Goal: Task Accomplishment & Management: Complete application form

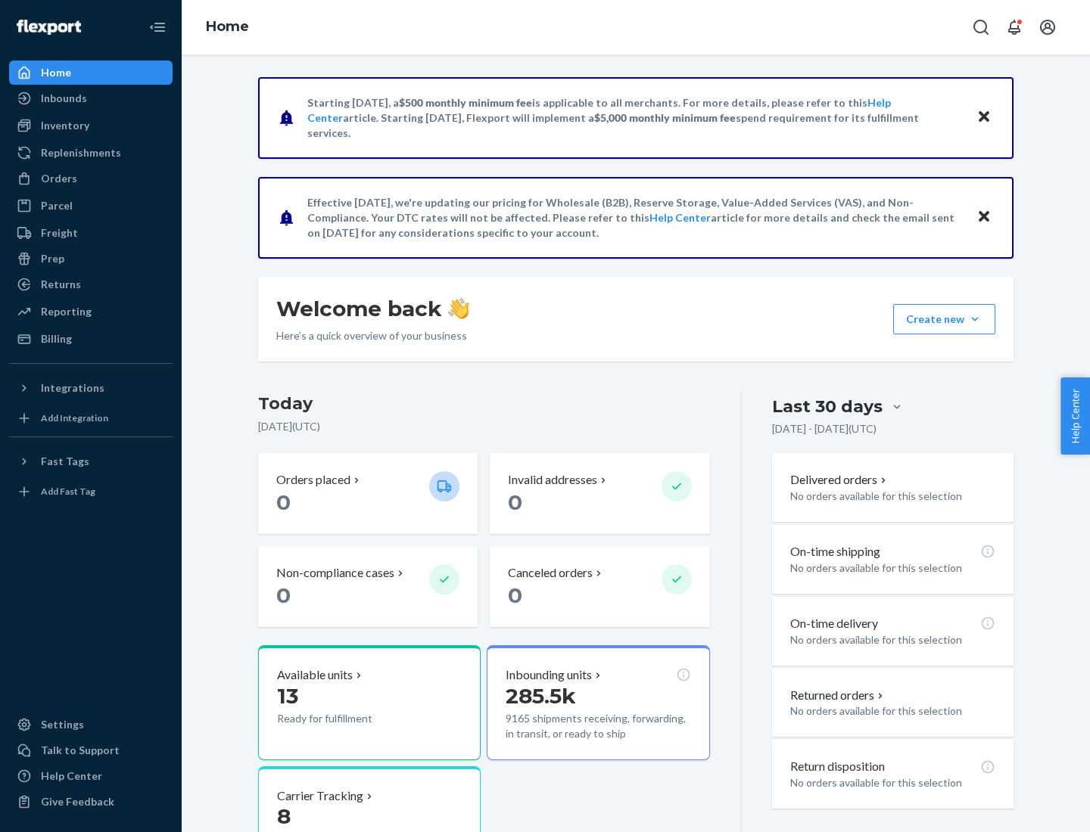
click at [58, 179] on div "Orders" at bounding box center [59, 178] width 36 height 15
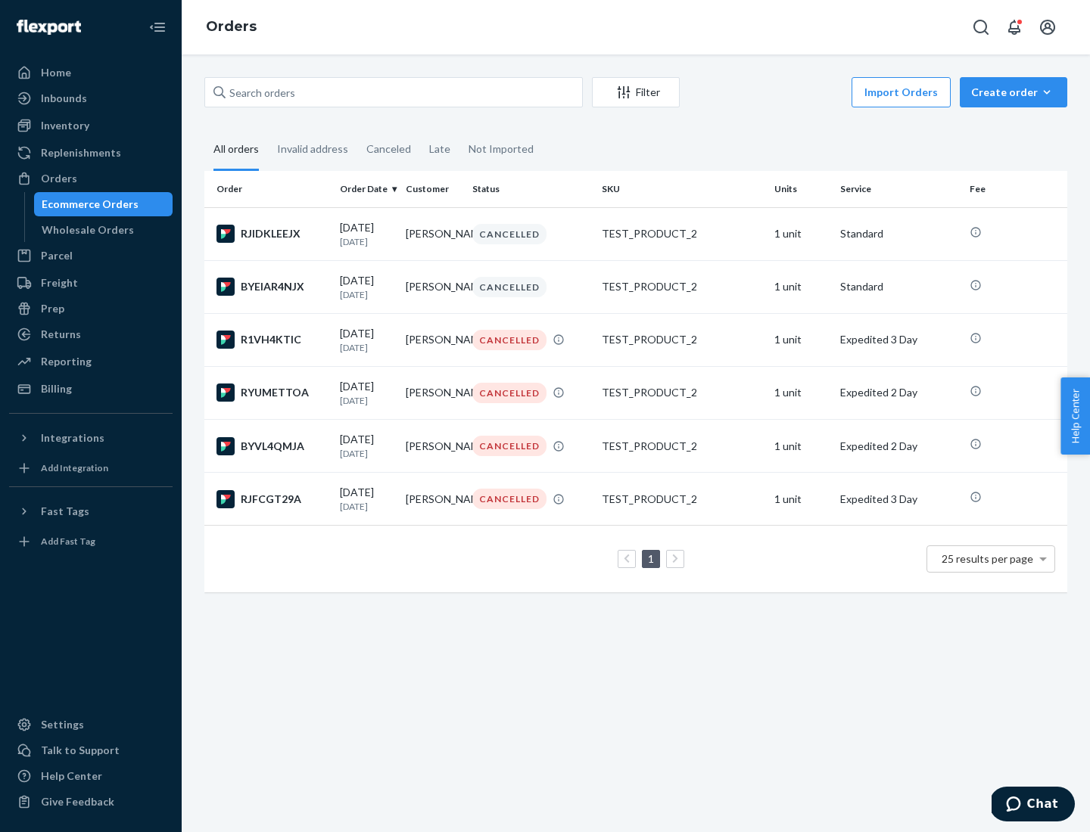
click at [84, 230] on div "Wholesale Orders" at bounding box center [88, 229] width 92 height 15
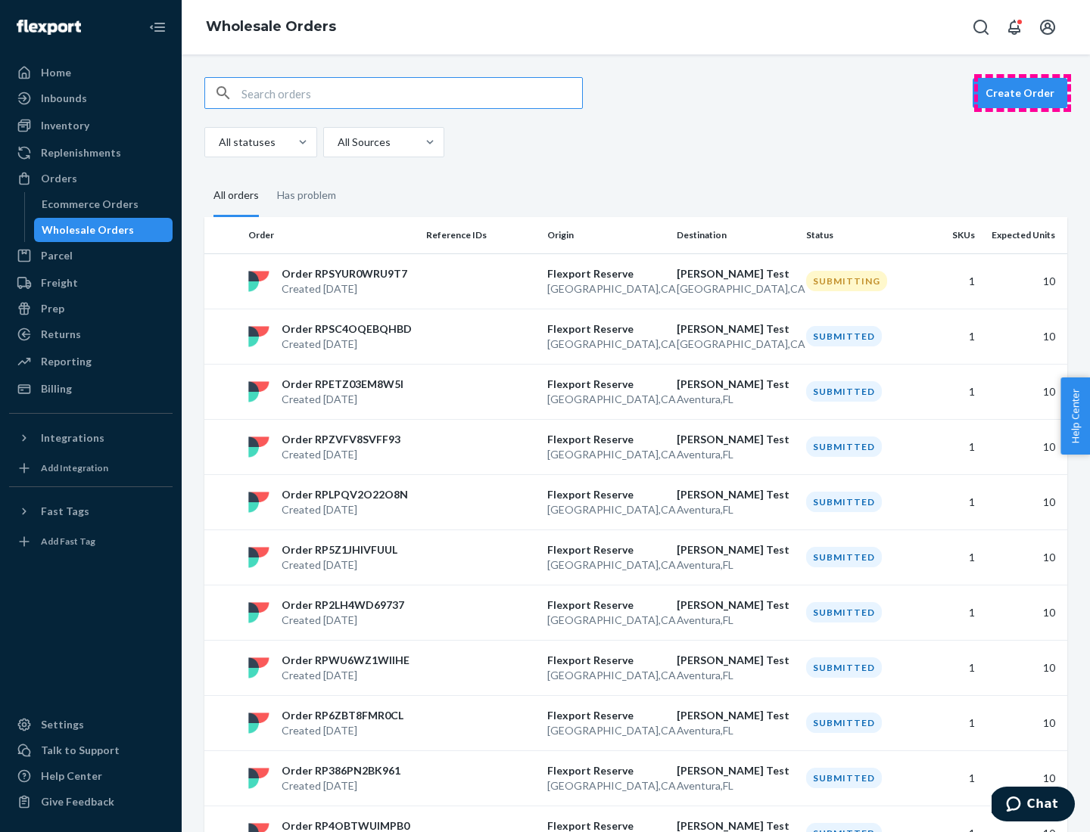
click at [1022, 93] on button "Create Order" at bounding box center [1019, 93] width 95 height 30
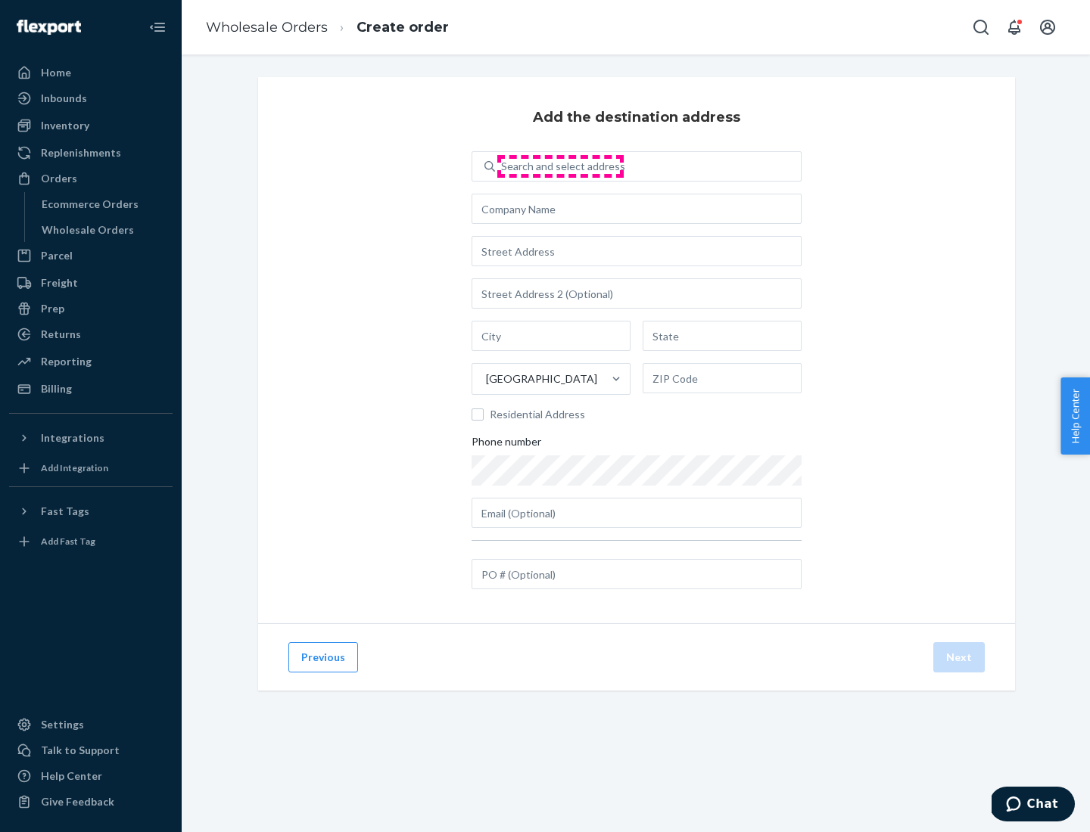
click at [560, 166] on div "Search and select address" at bounding box center [563, 166] width 124 height 15
click at [502, 166] on input "Search and select address" at bounding box center [502, 166] width 2 height 15
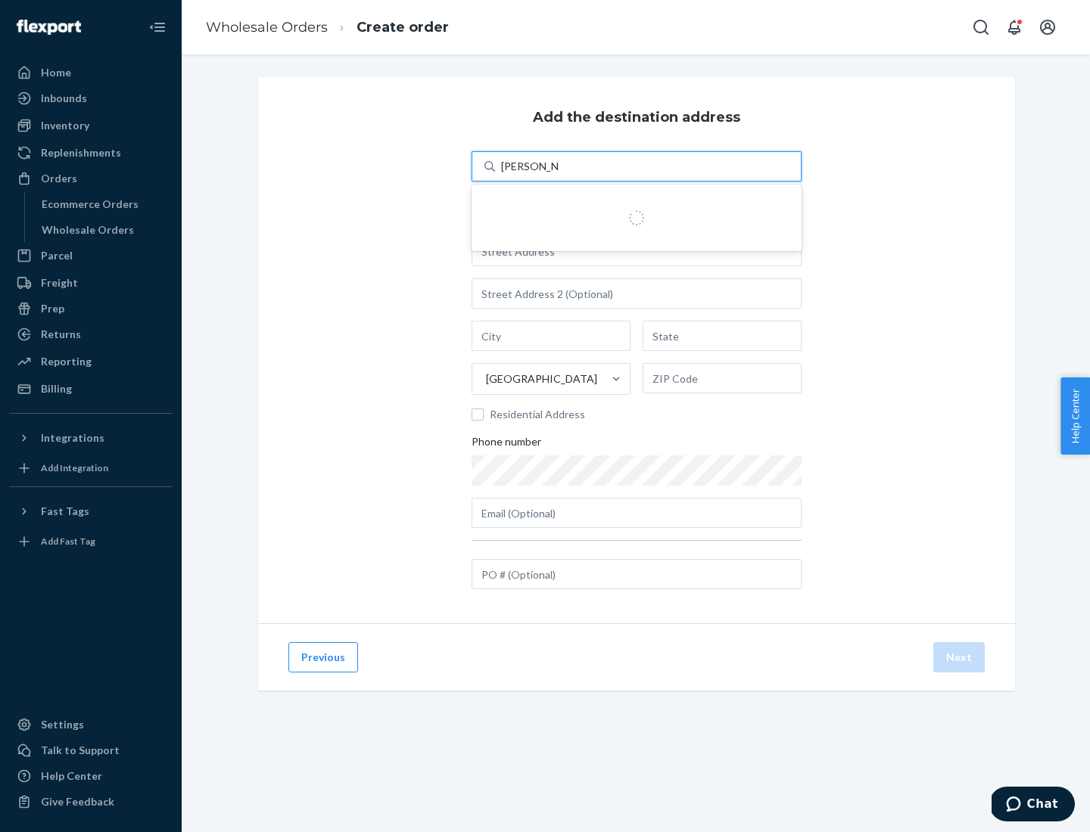
type input "[PERSON_NAME] Test"
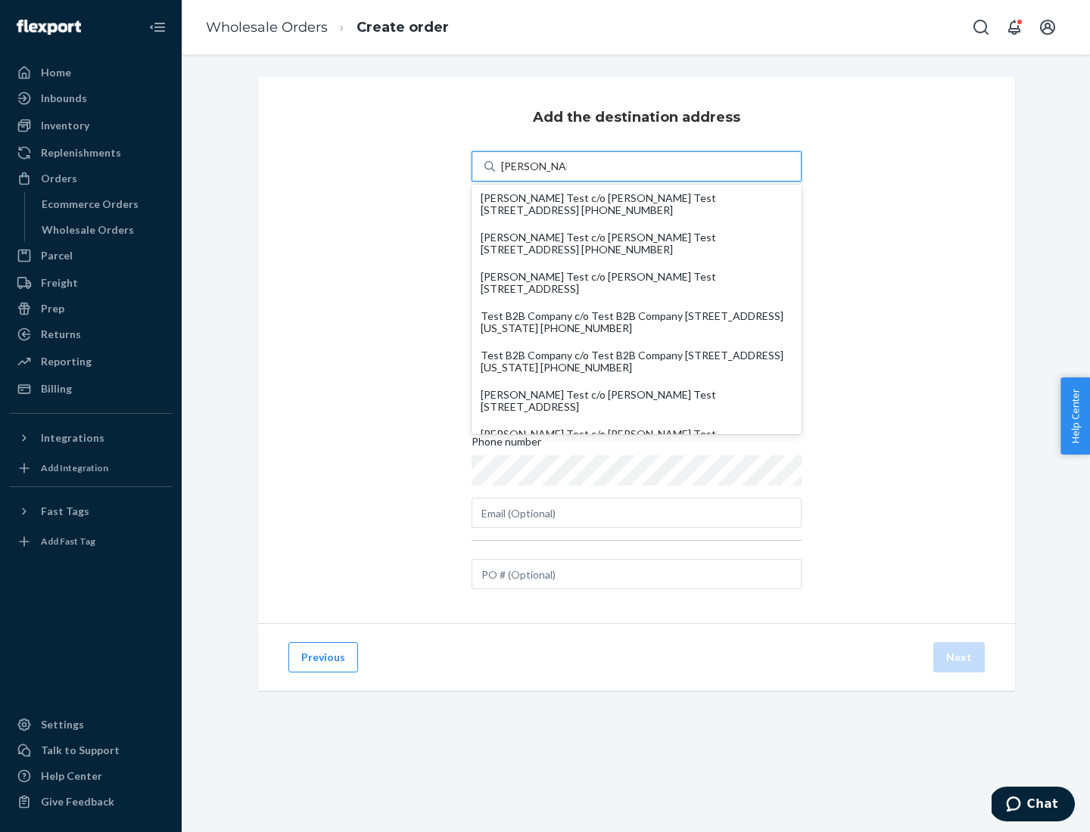
scroll to position [65, 0]
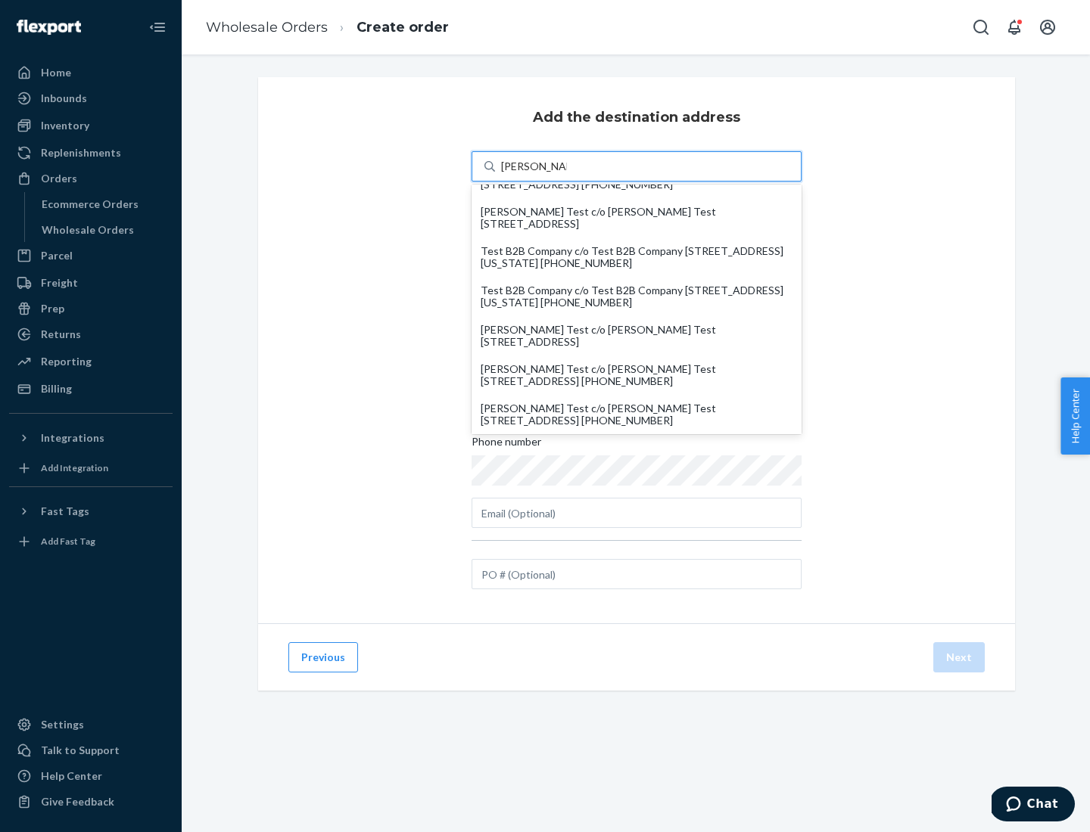
click at [636, 336] on div "[PERSON_NAME] Test c/o [PERSON_NAME] Test [STREET_ADDRESS]" at bounding box center [637, 336] width 312 height 24
click at [567, 174] on input "[PERSON_NAME] Test" at bounding box center [534, 166] width 66 height 15
type input "[PERSON_NAME] Test"
type input "Aventura"
type input "FL"
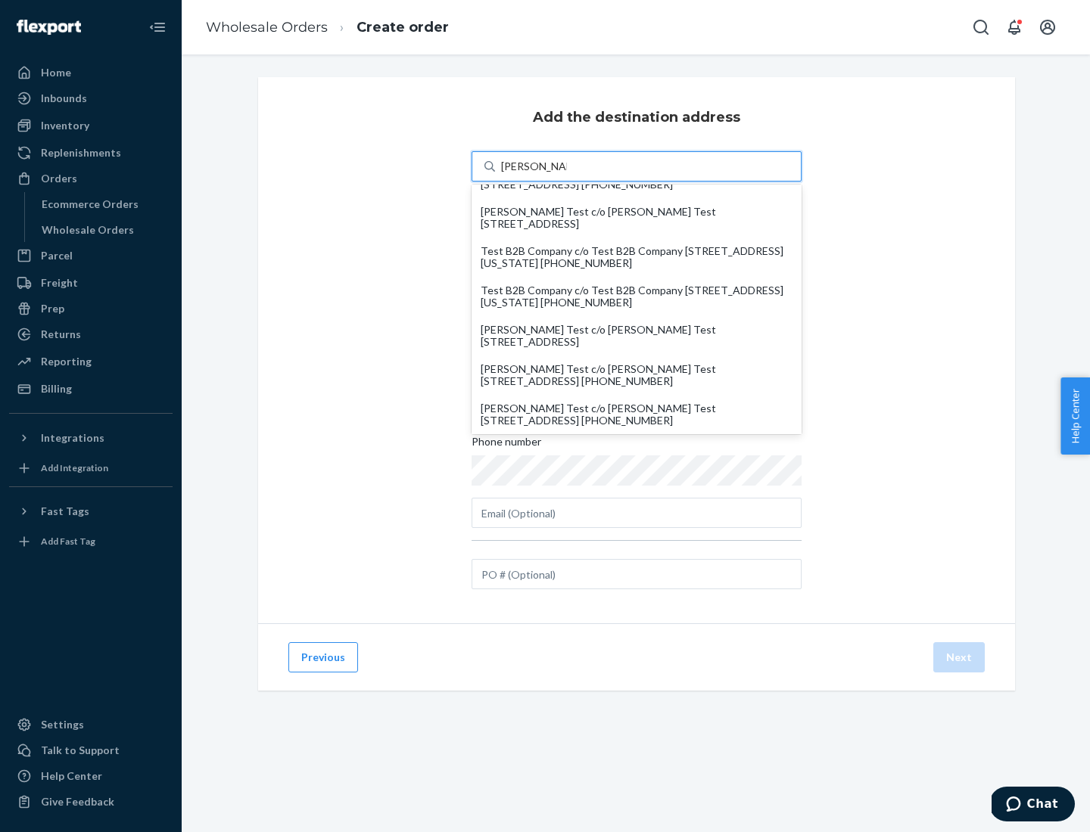
type input "33180"
type input "[STREET_ADDRESS]"
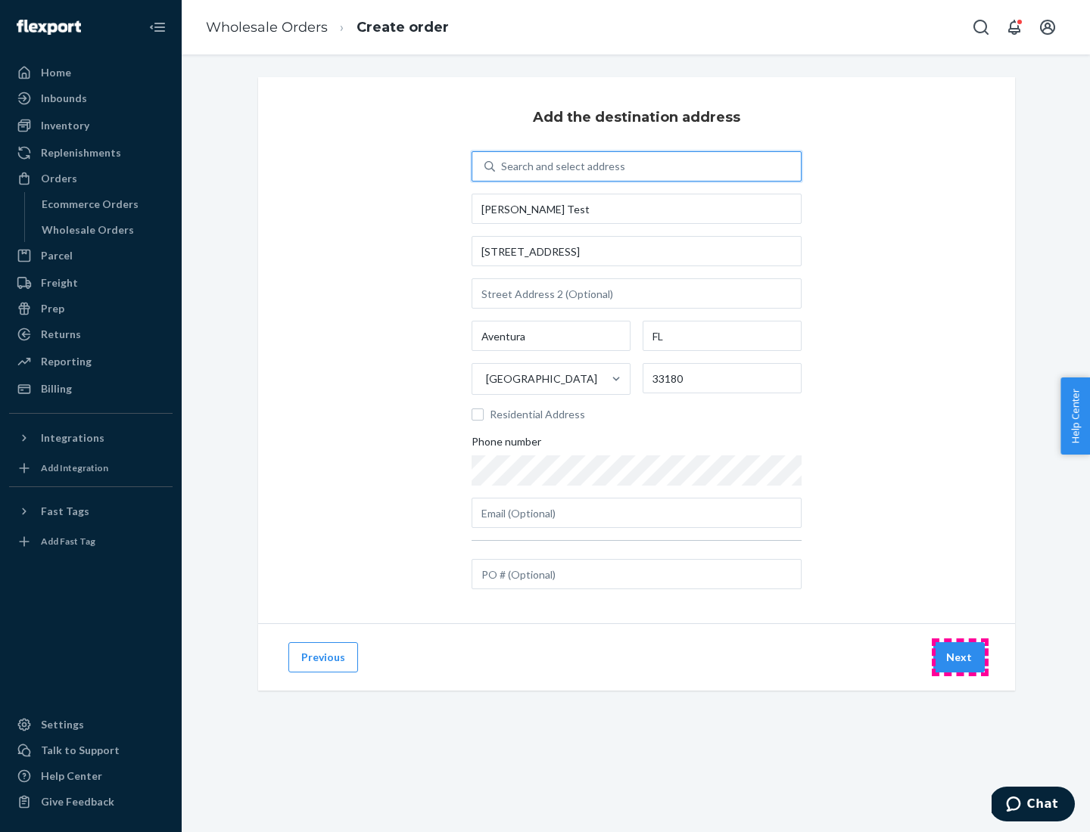
click at [959, 658] on button "Next" at bounding box center [958, 657] width 51 height 30
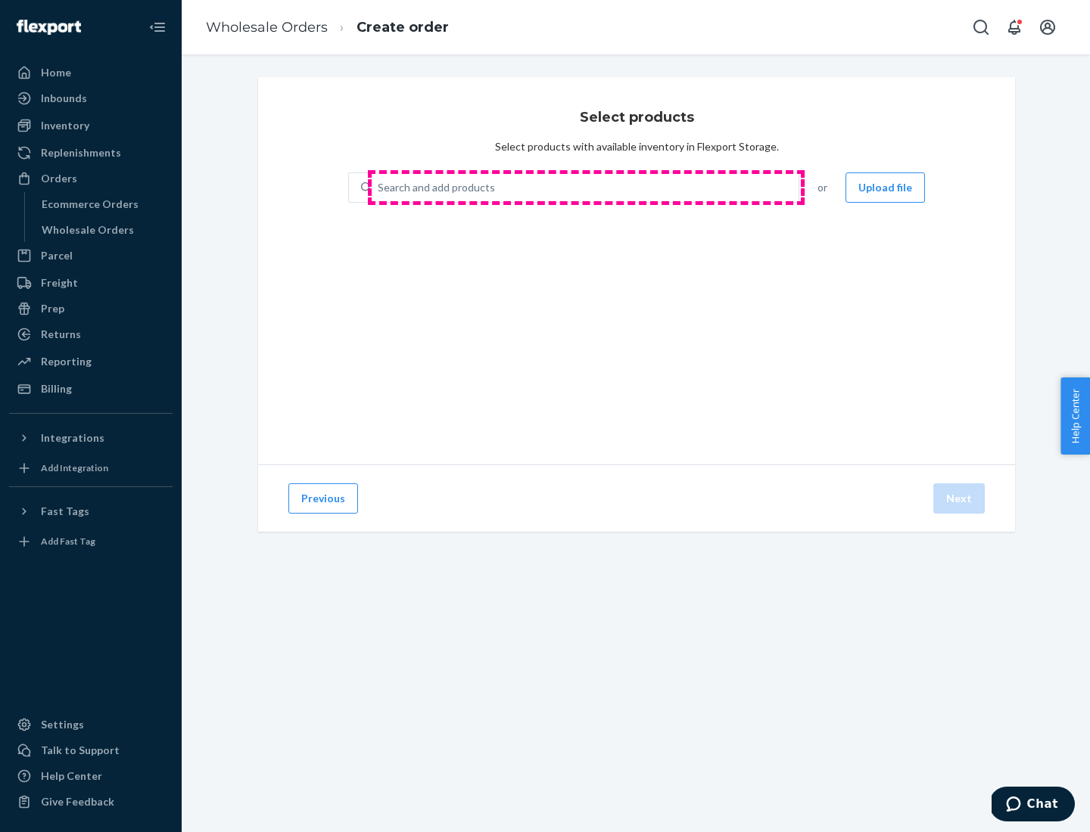
click at [586, 188] on div "Search and add products" at bounding box center [585, 187] width 427 height 27
click at [379, 188] on input "Search and add products" at bounding box center [379, 187] width 2 height 15
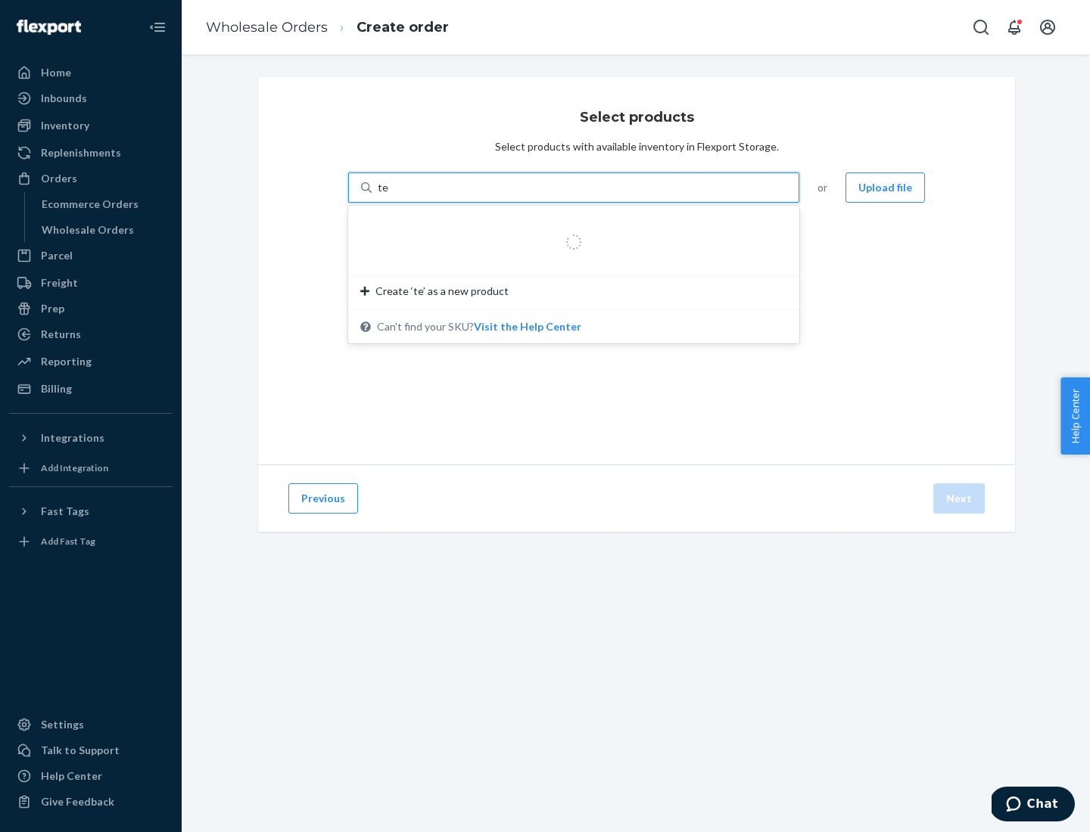
type input "test"
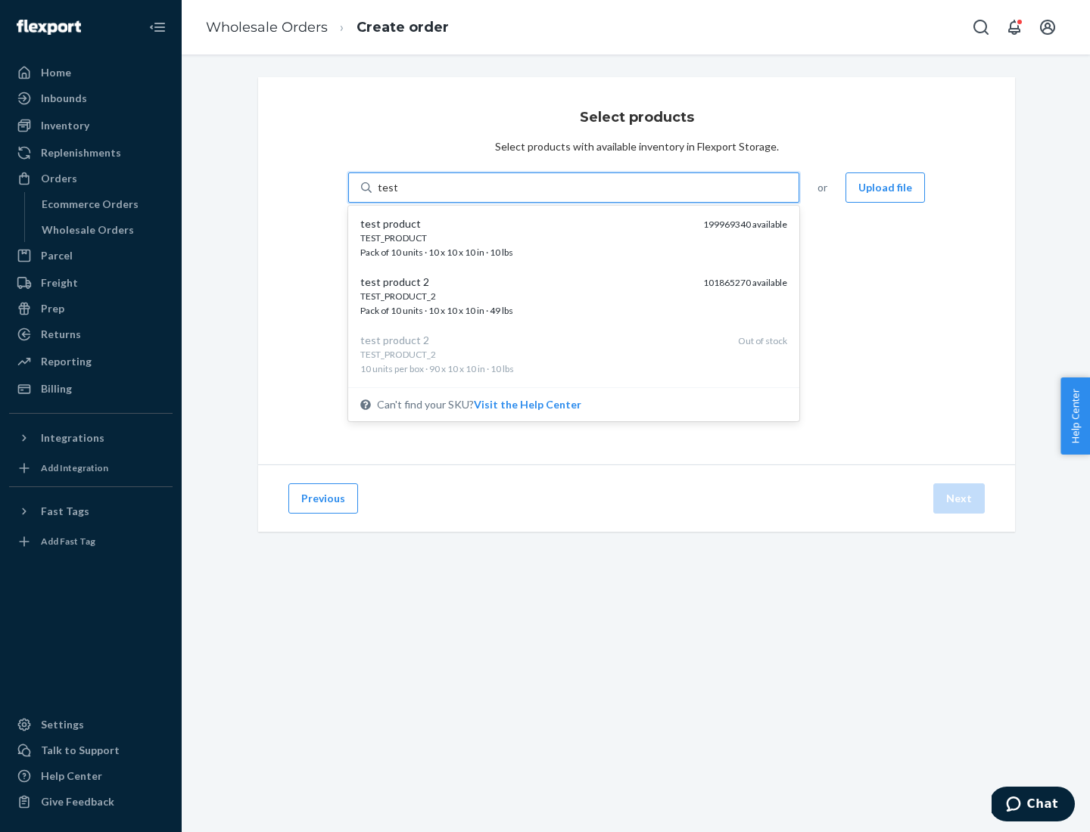
click at [526, 238] on div "TEST_PRODUCT" at bounding box center [525, 238] width 331 height 13
click at [397, 195] on input "test" at bounding box center [388, 187] width 20 height 15
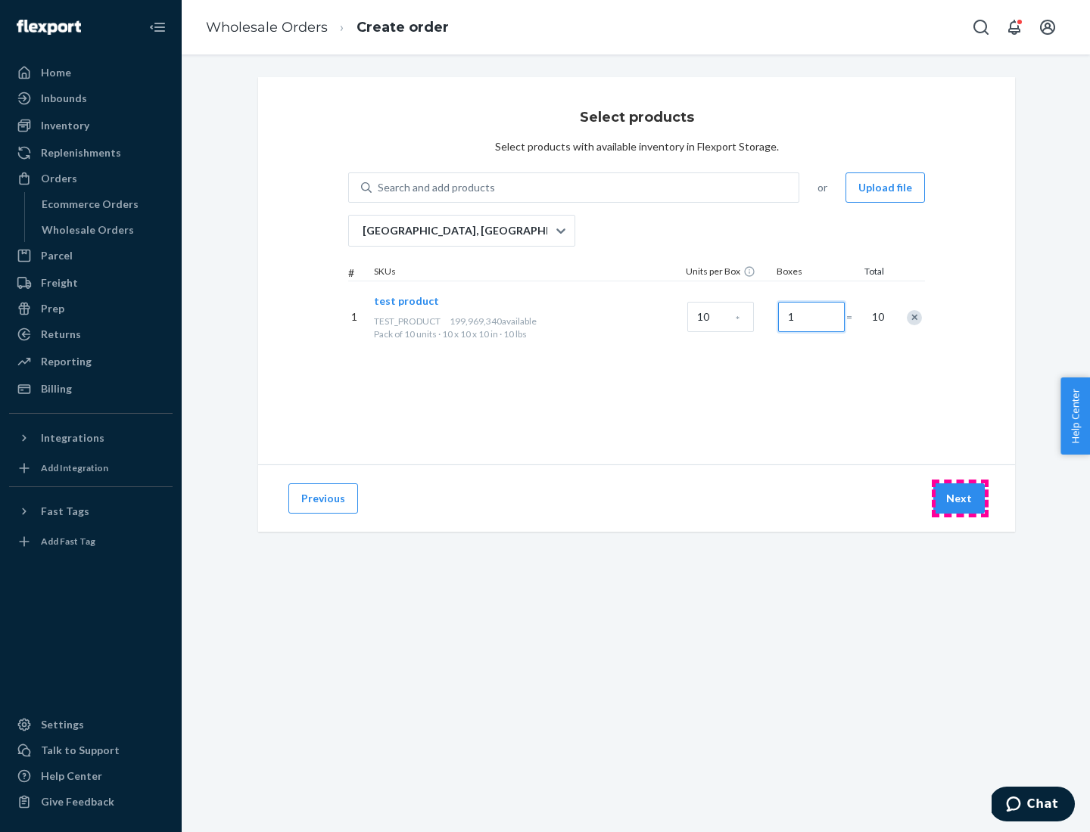
type input "1"
click at [959, 499] on button "Next" at bounding box center [958, 499] width 51 height 30
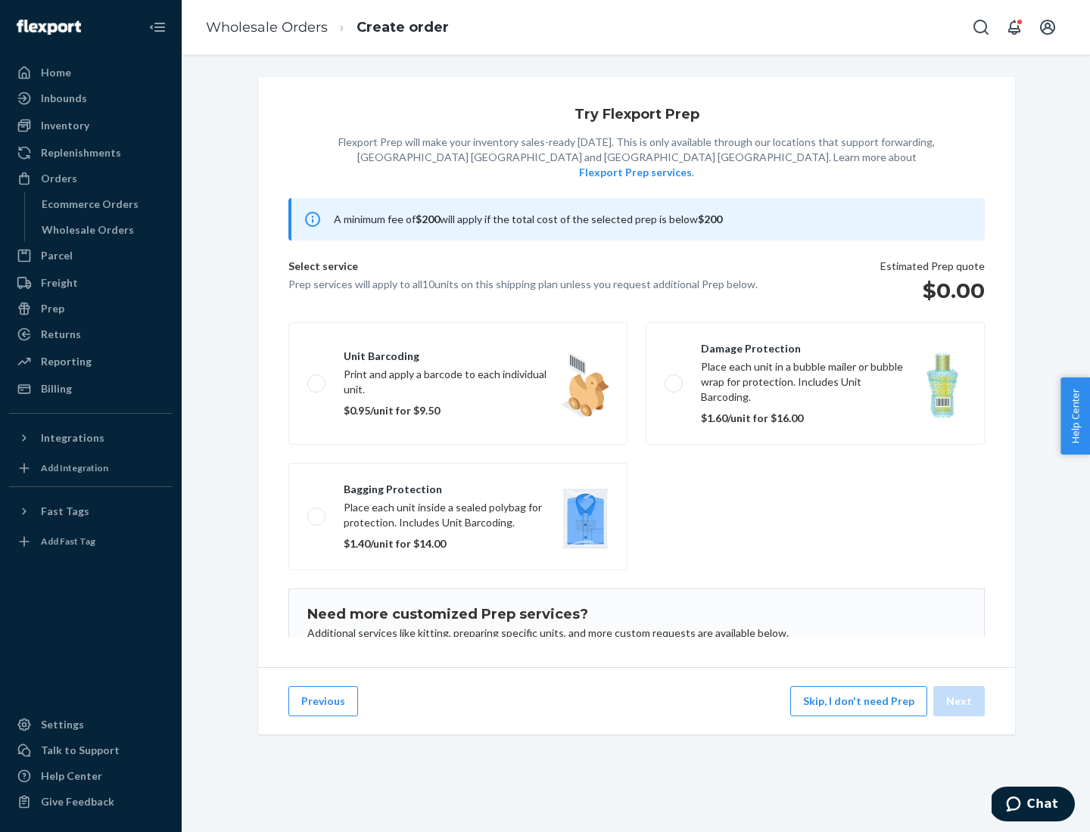
scroll to position [98, 0]
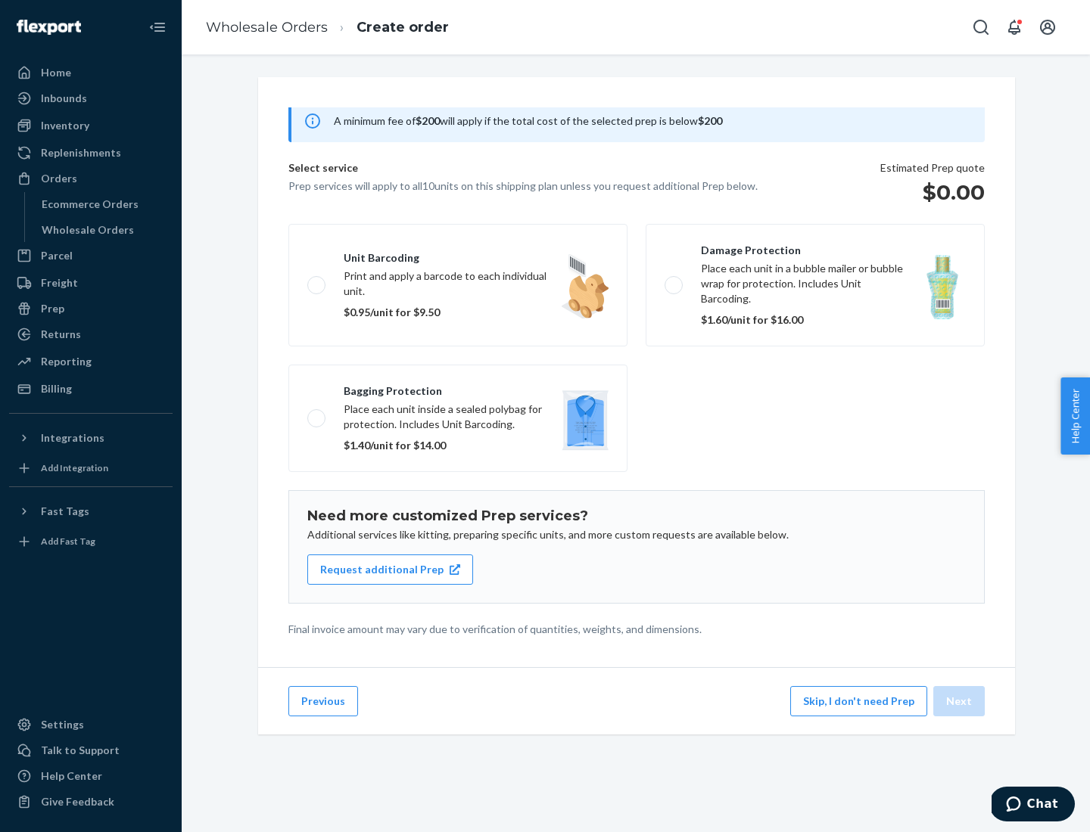
click at [458, 387] on label "Bagging protection Place each unit inside a sealed polybag for protection. Incl…" at bounding box center [457, 418] width 339 height 107
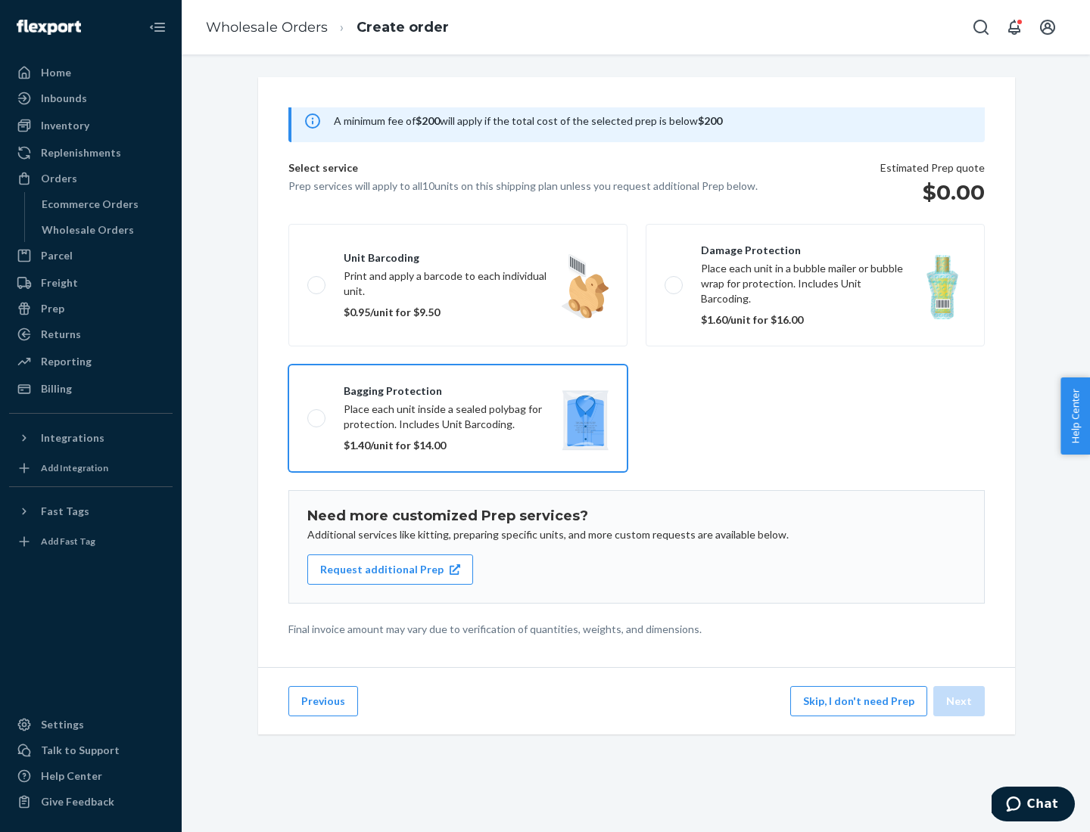
click at [317, 413] on input "Bagging protection Place each unit inside a sealed polybag for protection. Incl…" at bounding box center [312, 418] width 10 height 10
checkbox input "true"
click at [959, 701] on button "Next" at bounding box center [958, 701] width 51 height 30
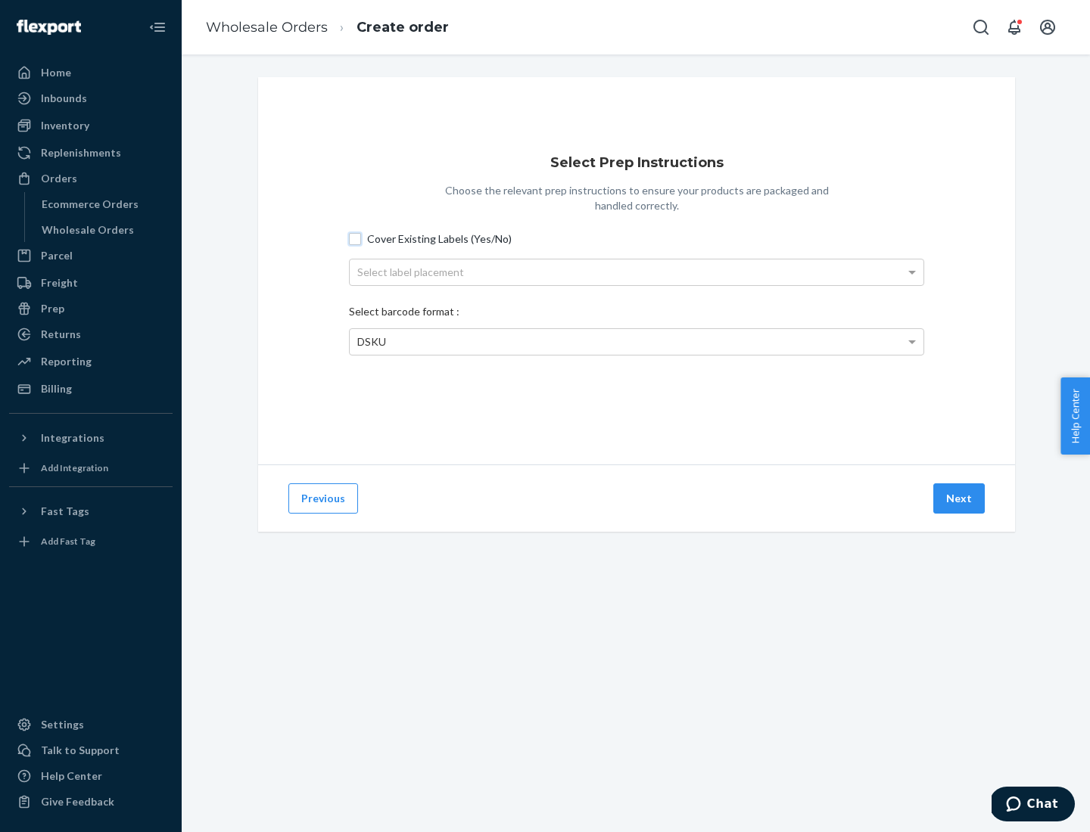
click at [355, 238] on input "Cover Existing Labels (Yes/No)" at bounding box center [355, 239] width 12 height 12
checkbox input "true"
click at [636, 272] on div "Select label placement" at bounding box center [637, 273] width 574 height 26
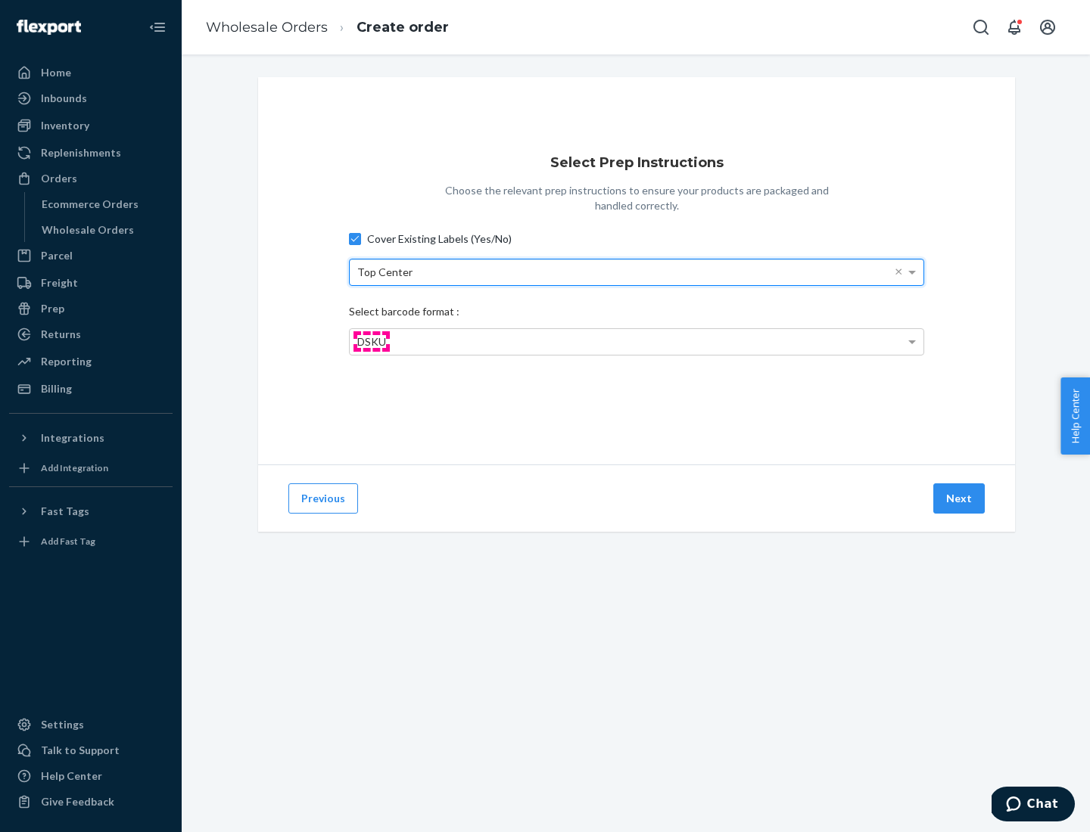
click at [371, 341] on span "DSKU" at bounding box center [371, 341] width 29 height 13
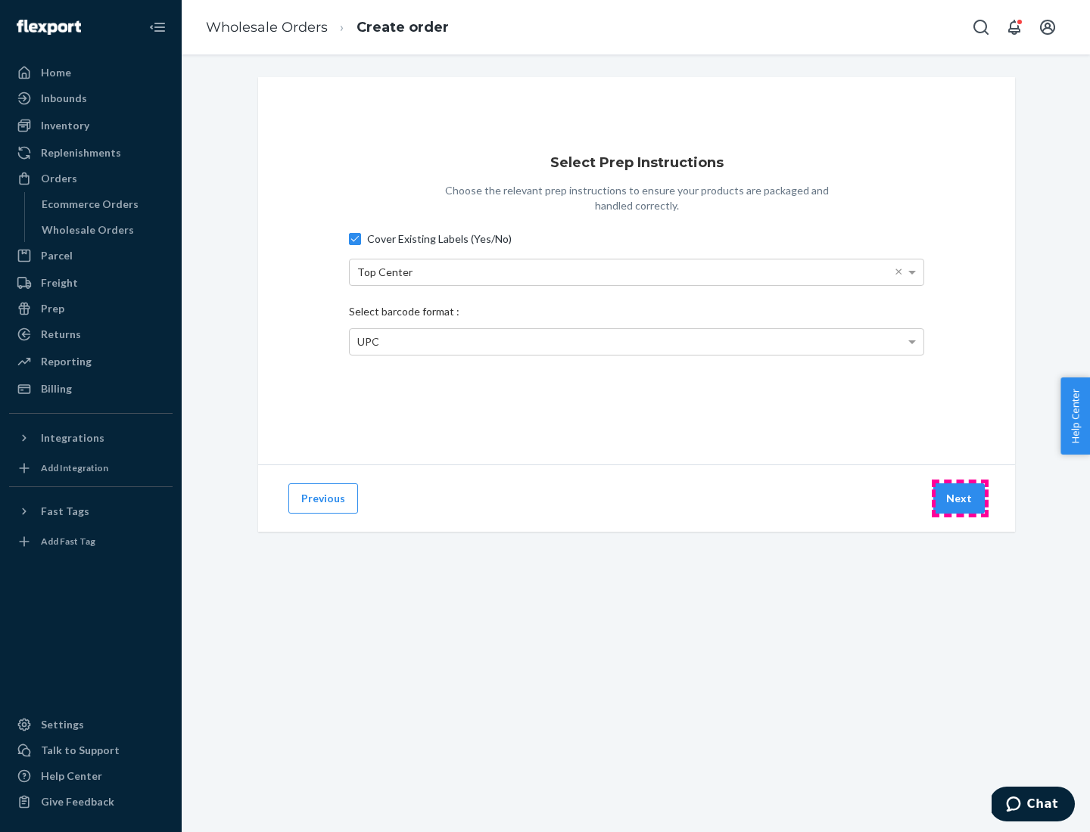
click at [959, 499] on button "Next" at bounding box center [958, 499] width 51 height 30
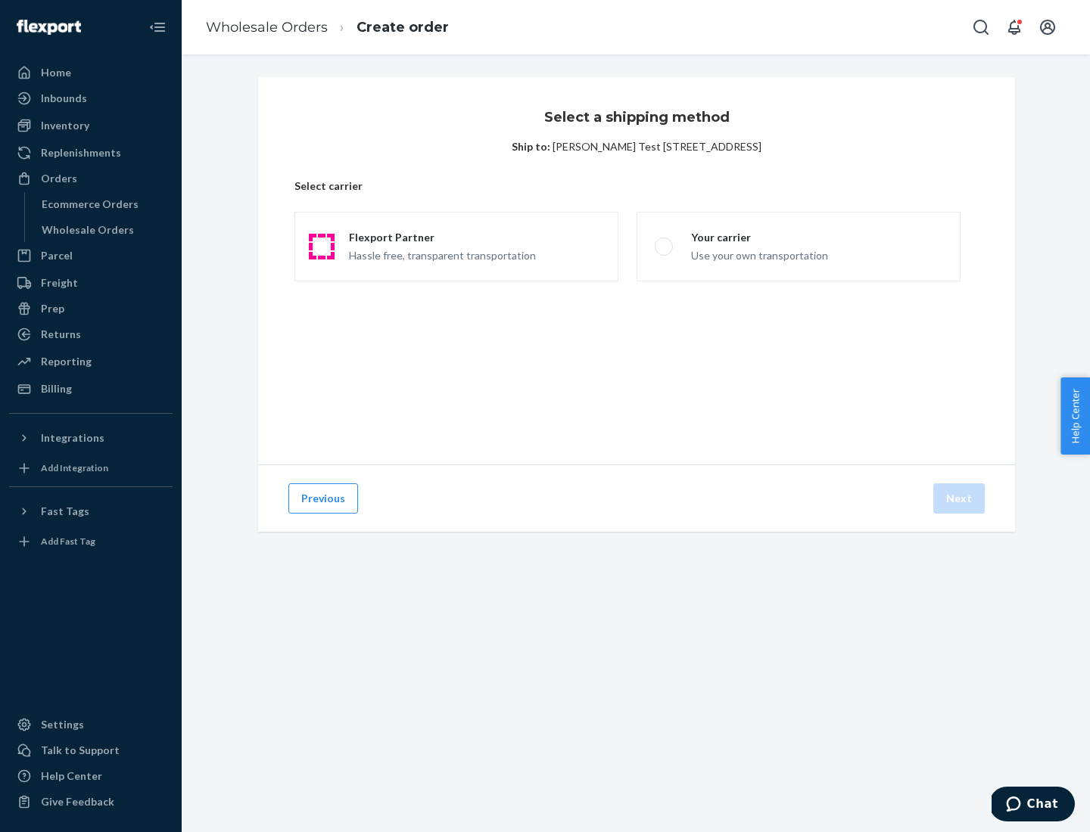
click at [321, 247] on span at bounding box center [322, 247] width 18 height 18
click at [321, 247] on input "Flexport Partner Hassle free, transparent transportation" at bounding box center [318, 247] width 10 height 10
radio input "true"
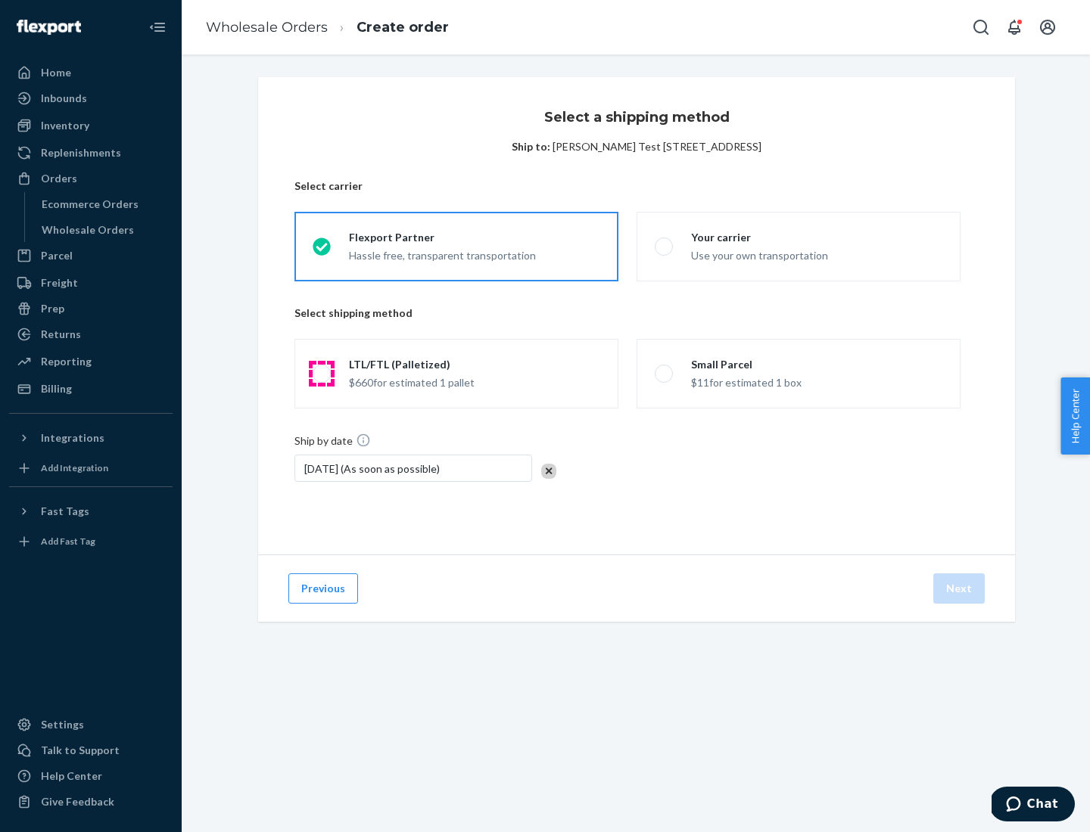
click at [321, 374] on span at bounding box center [322, 374] width 18 height 18
click at [321, 374] on input "LTL/FTL (Palletized) $660 for estimated 1 pallet" at bounding box center [318, 374] width 10 height 10
radio input "true"
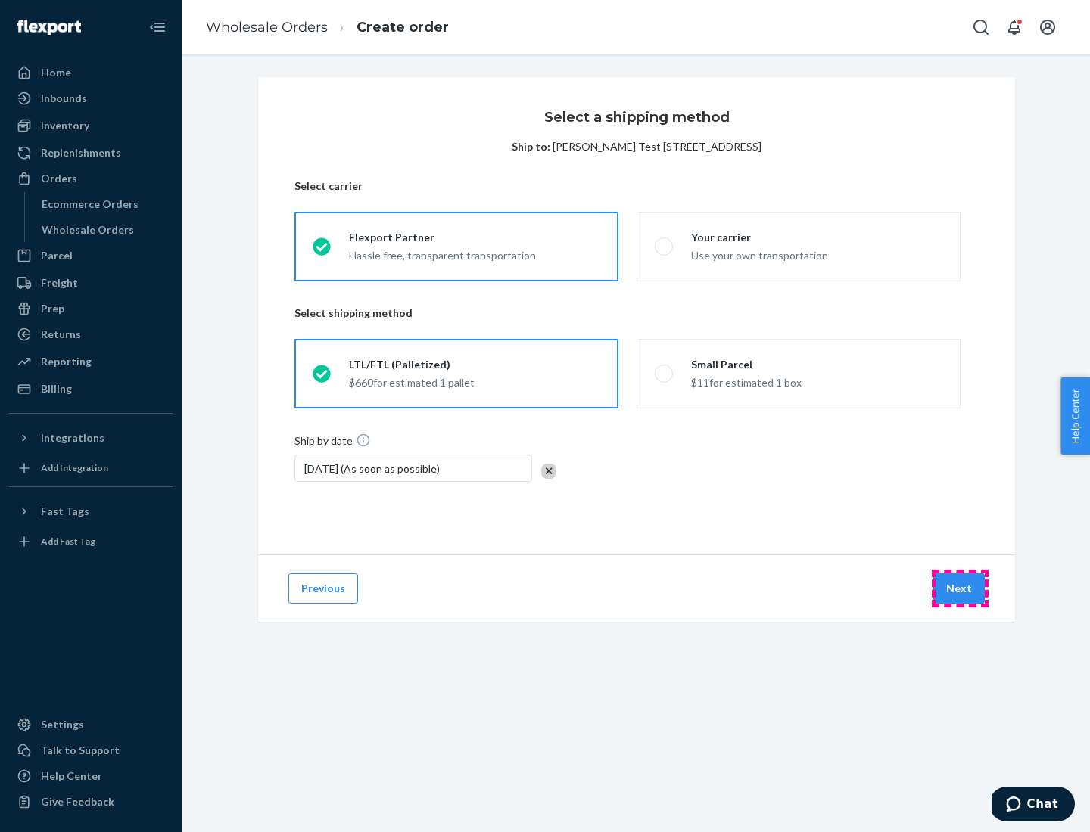
click at [959, 589] on button "Next" at bounding box center [958, 589] width 51 height 30
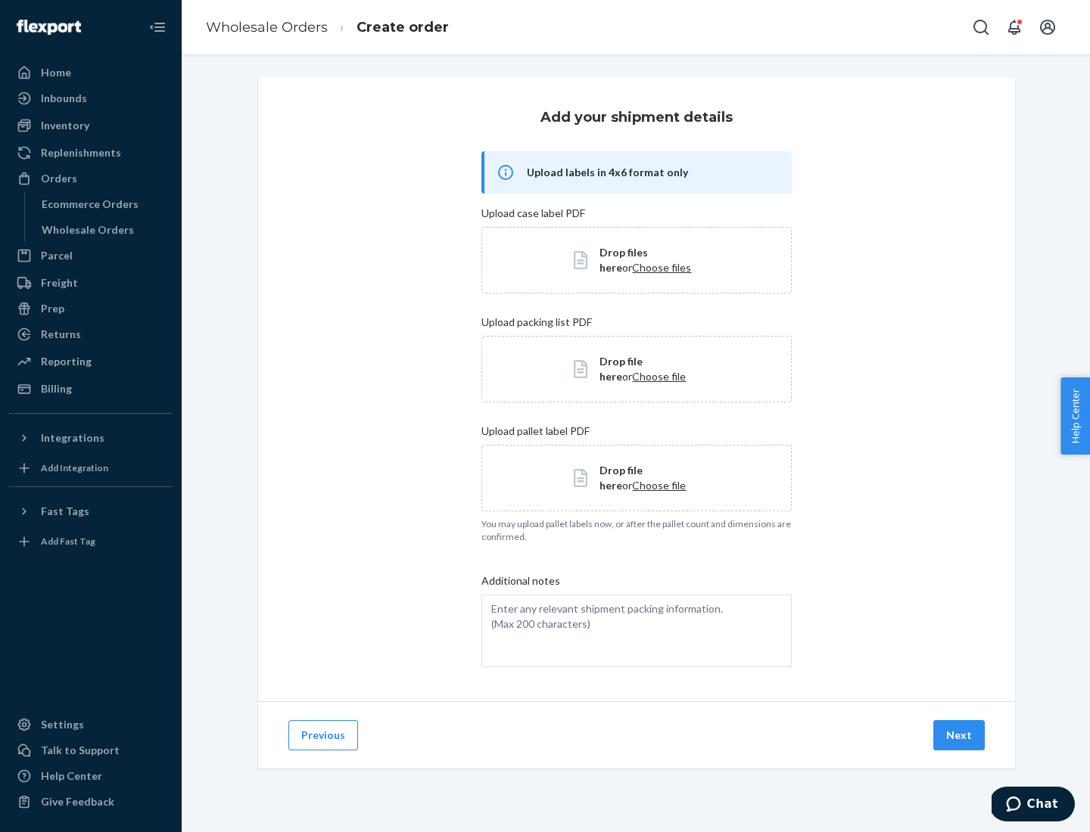
click at [959, 736] on button "Next" at bounding box center [958, 735] width 51 height 30
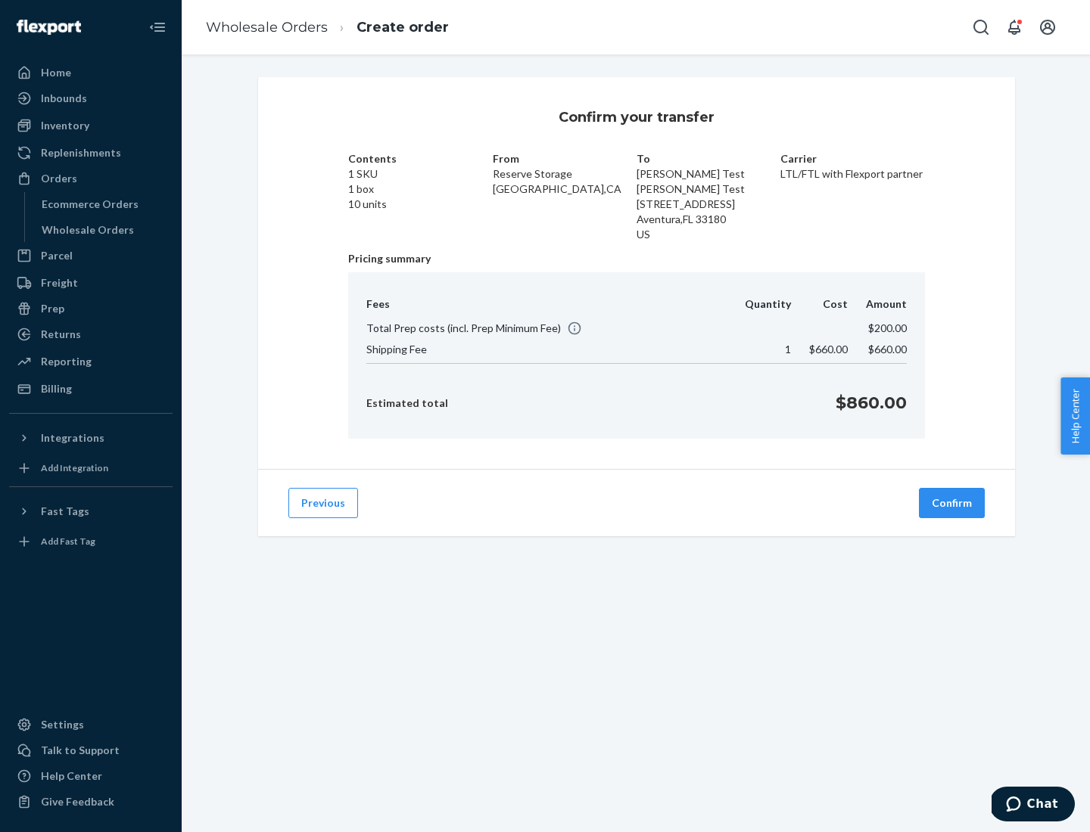
click at [952, 503] on button "Confirm" at bounding box center [952, 503] width 66 height 30
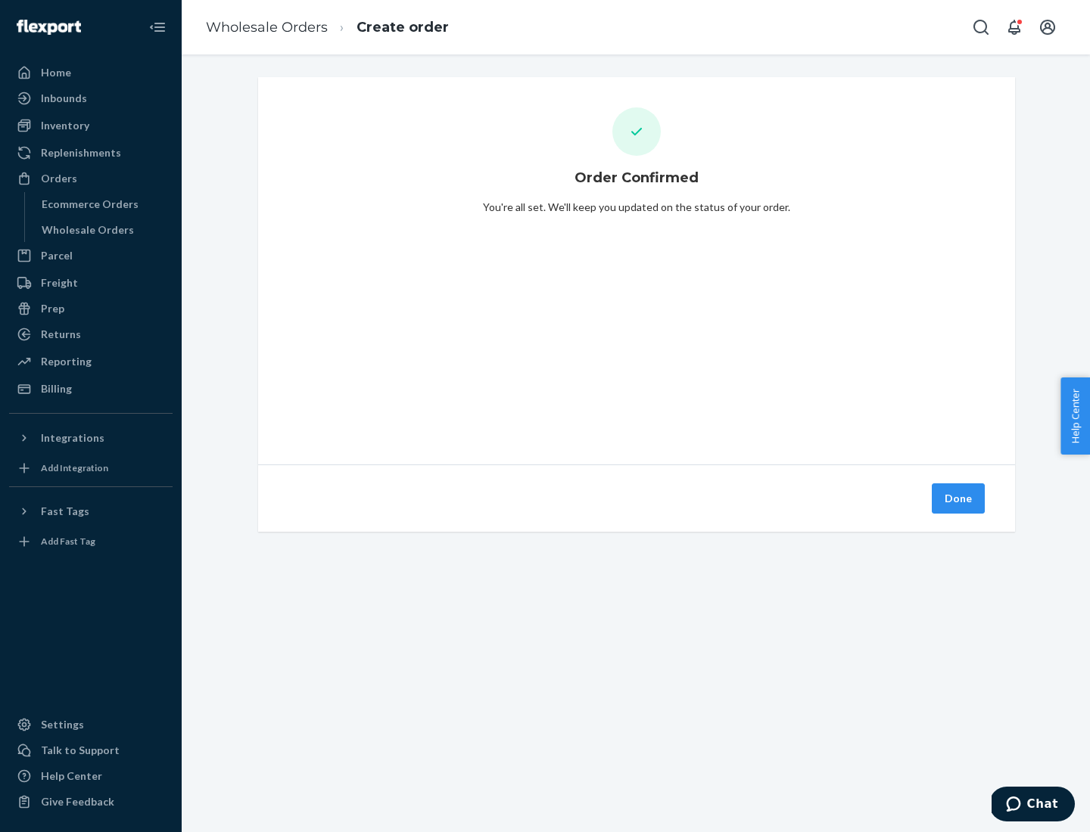
click at [959, 499] on button "Done" at bounding box center [957, 499] width 53 height 30
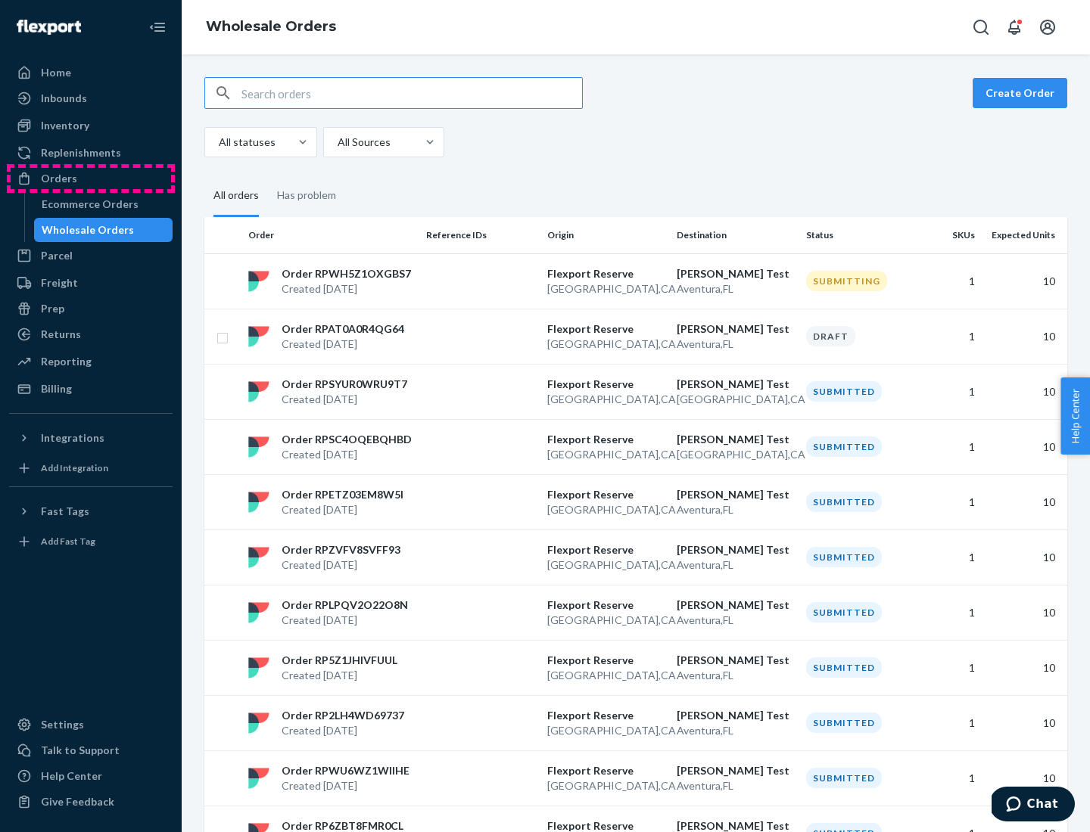
click at [91, 179] on div "Orders" at bounding box center [91, 178] width 160 height 21
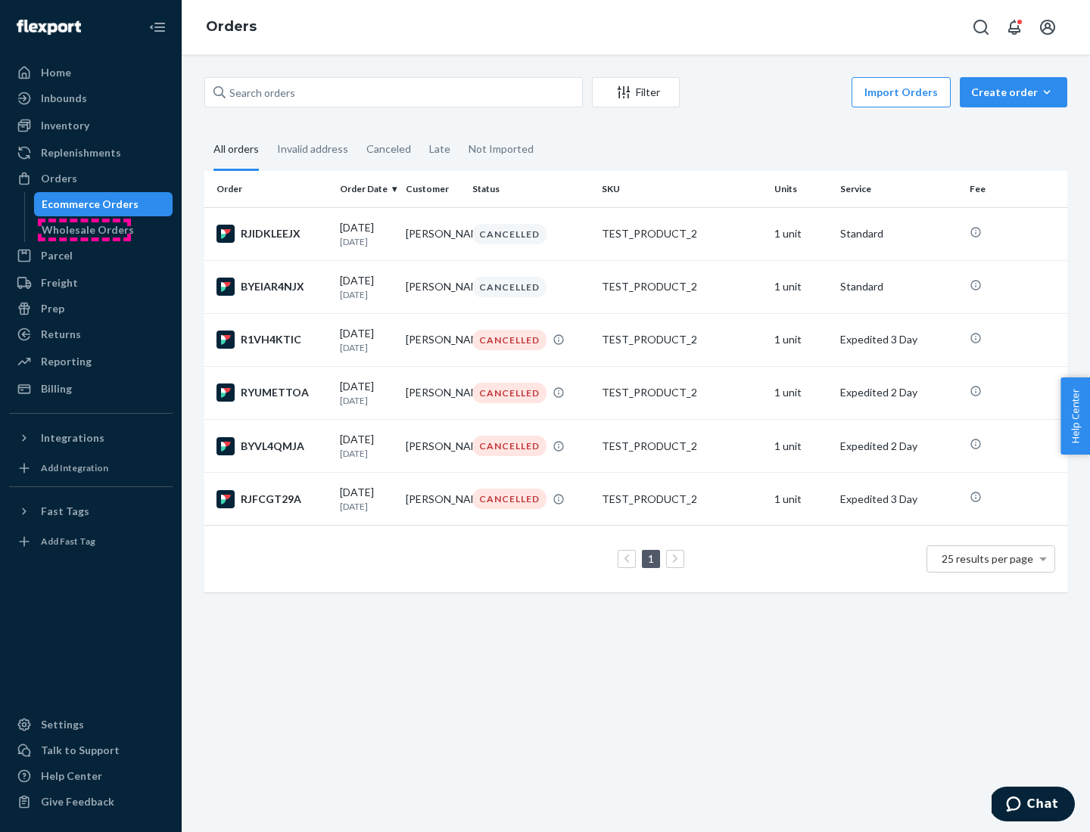
click at [84, 230] on div "Wholesale Orders" at bounding box center [88, 229] width 92 height 15
